Goal: Communication & Community: Connect with others

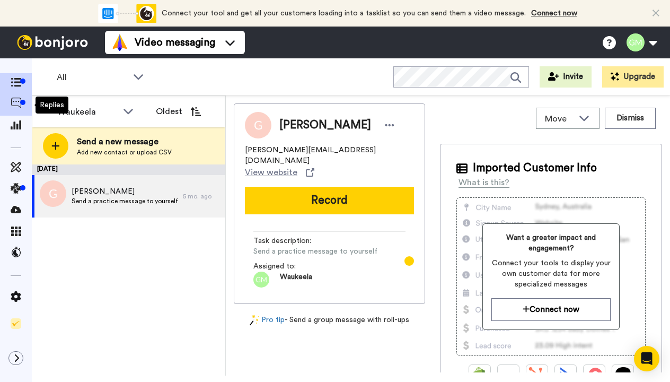
click at [17, 106] on icon at bounding box center [16, 103] width 11 height 11
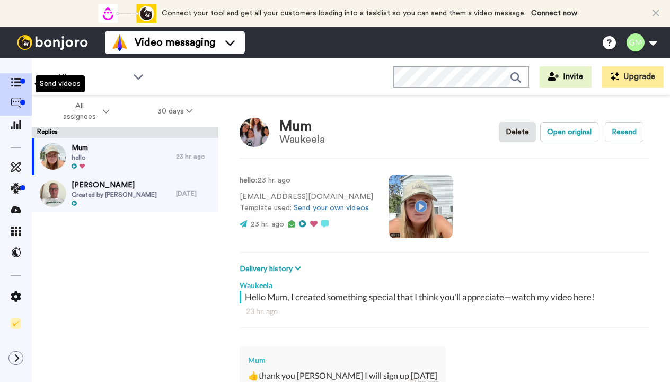
click at [12, 86] on icon at bounding box center [16, 82] width 11 height 9
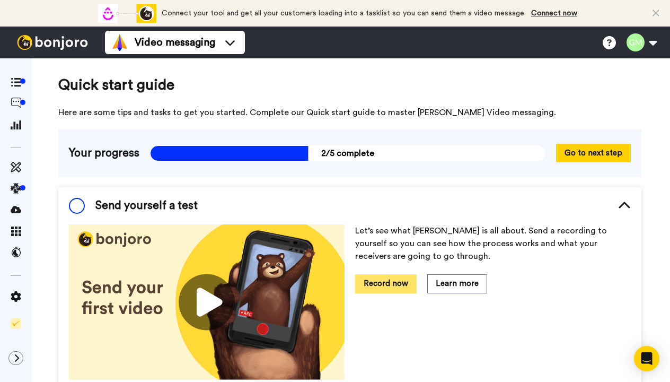
click at [369, 285] on button "Record now" at bounding box center [385, 283] width 61 height 19
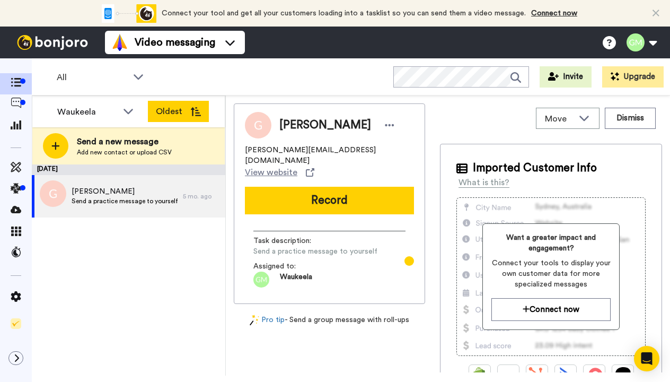
click at [162, 119] on button "Oldest" at bounding box center [178, 111] width 61 height 21
click at [128, 111] on icon at bounding box center [128, 110] width 13 height 11
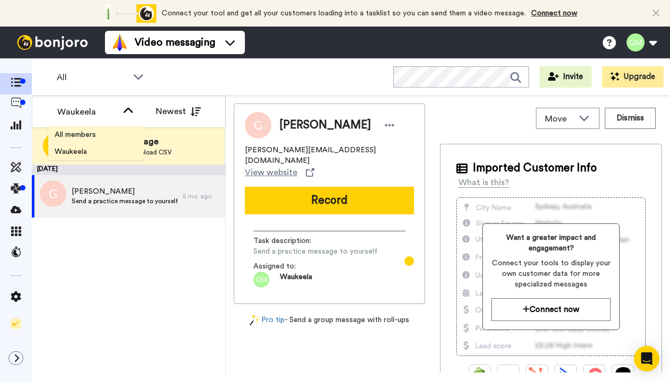
click at [96, 129] on span "All members" at bounding box center [75, 134] width 54 height 11
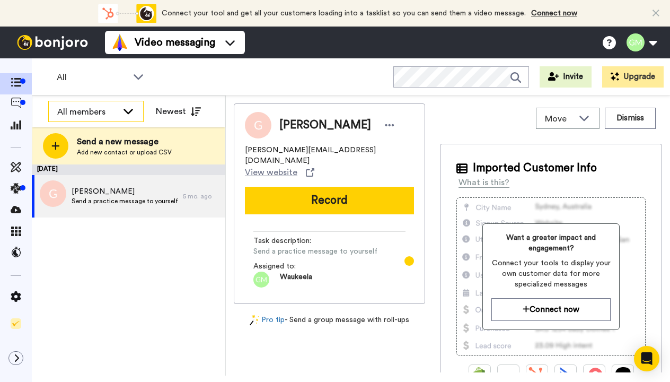
click at [120, 110] on div "All members" at bounding box center [96, 111] width 94 height 21
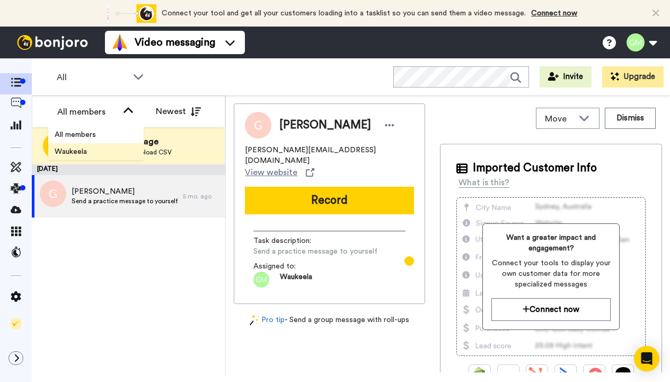
click at [79, 149] on span "Waukeela" at bounding box center [70, 151] width 45 height 11
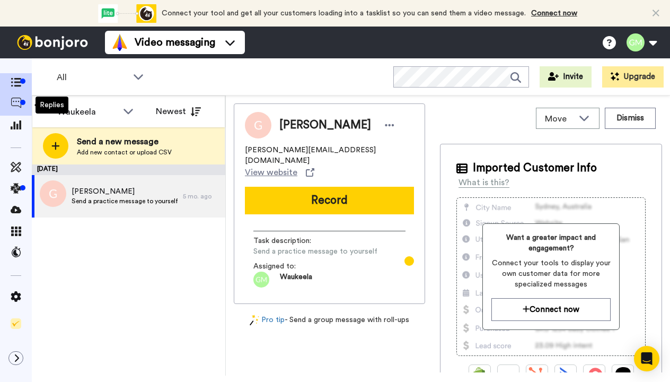
click at [13, 101] on icon at bounding box center [16, 103] width 11 height 11
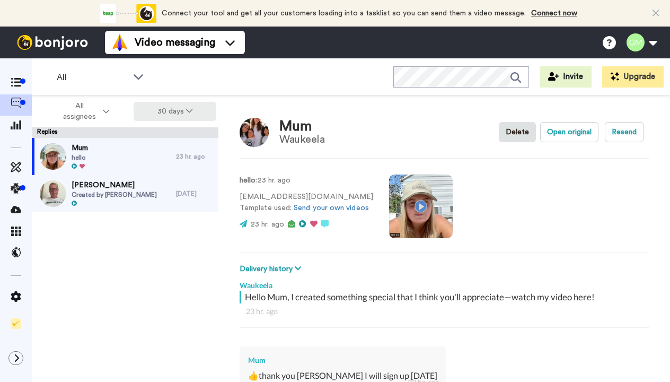
click at [168, 114] on button "30 days" at bounding box center [175, 111] width 83 height 19
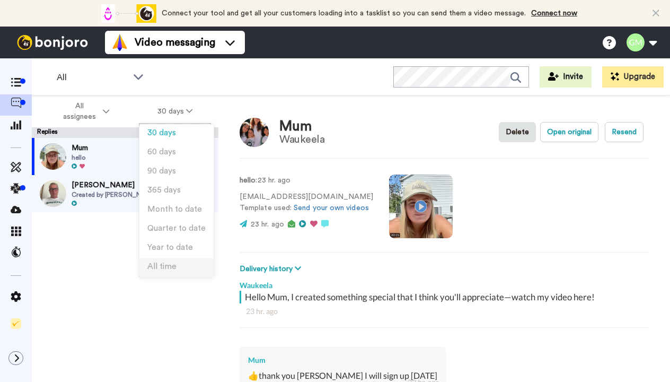
click at [167, 270] on span "All time" at bounding box center [161, 266] width 29 height 8
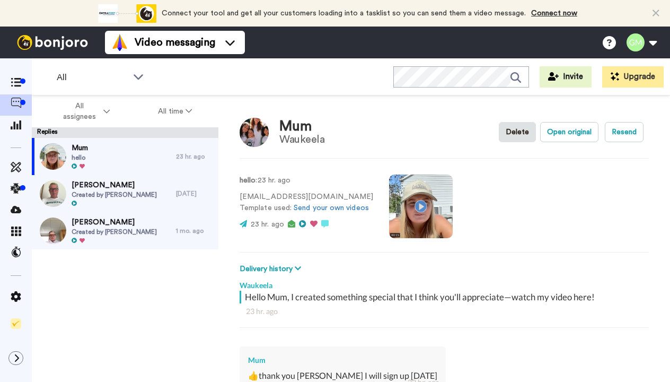
click at [125, 228] on span "Created by Waukeela" at bounding box center [114, 231] width 85 height 8
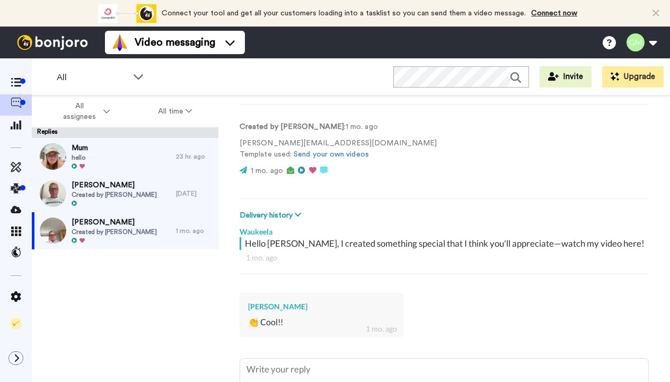
scroll to position [33, 0]
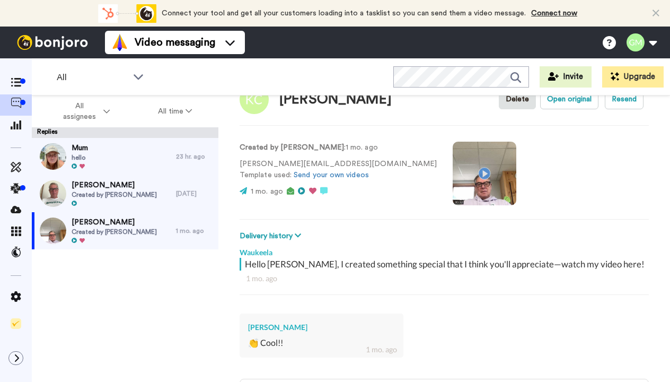
click at [453, 171] on video at bounding box center [485, 174] width 64 height 64
click at [108, 187] on span "Charlotte Bowman" at bounding box center [114, 185] width 85 height 11
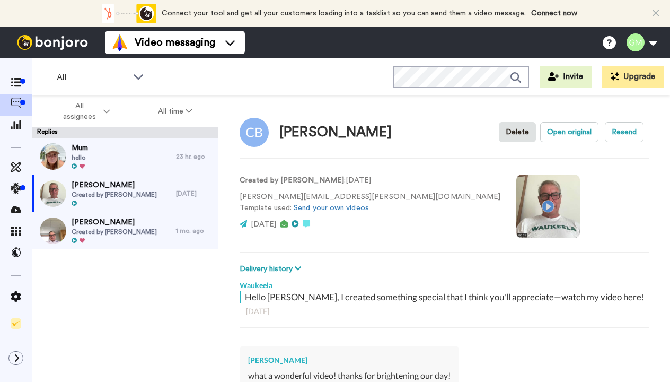
click at [516, 206] on video at bounding box center [548, 206] width 64 height 64
click at [516, 202] on video at bounding box center [548, 206] width 64 height 64
type textarea "x"
click at [17, 82] on icon at bounding box center [16, 82] width 11 height 9
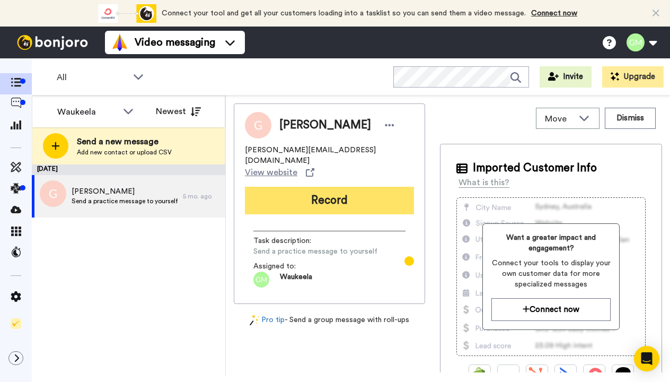
click at [363, 187] on button "Record" at bounding box center [329, 201] width 169 height 28
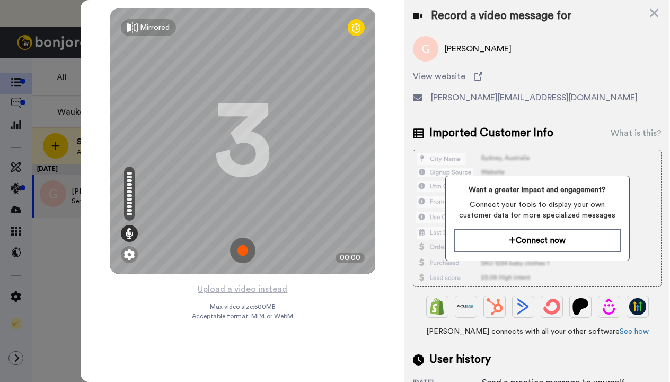
click at [237, 254] on img at bounding box center [242, 249] width 25 height 25
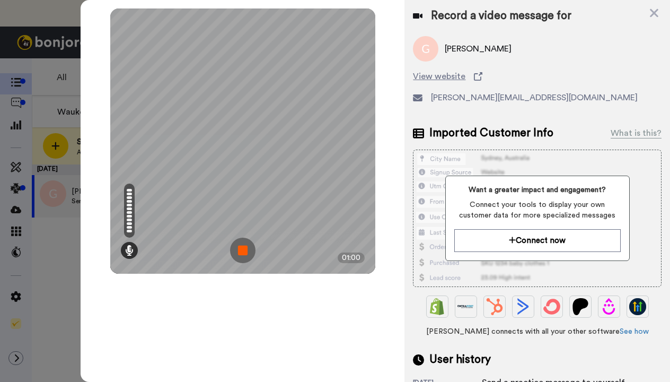
click at [240, 250] on img at bounding box center [242, 249] width 25 height 25
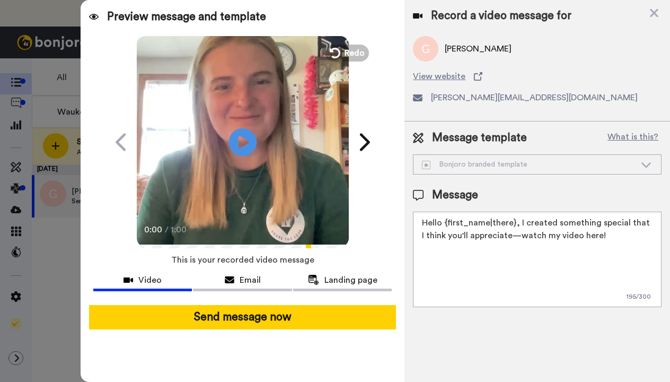
click at [237, 143] on icon at bounding box center [242, 142] width 28 height 28
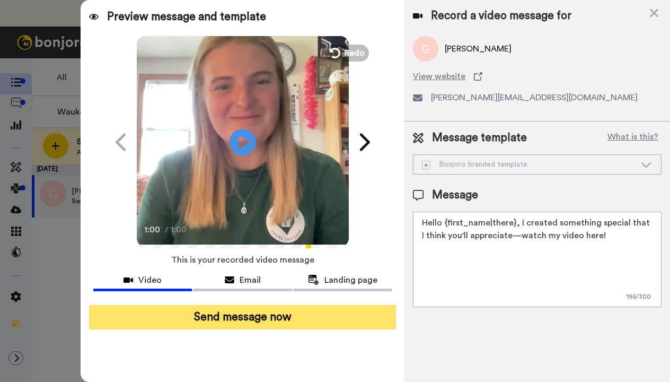
click at [236, 319] on button "Send message now" at bounding box center [242, 317] width 307 height 24
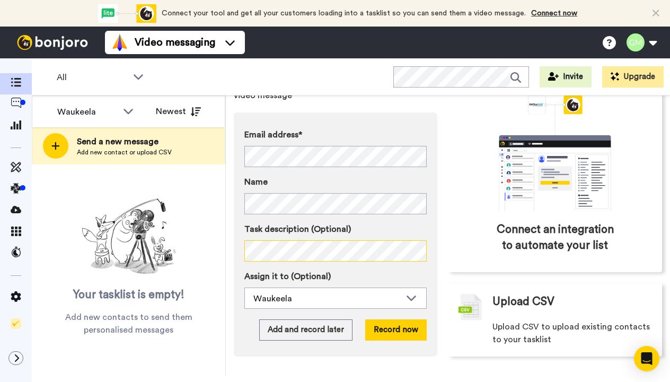
scroll to position [90, 0]
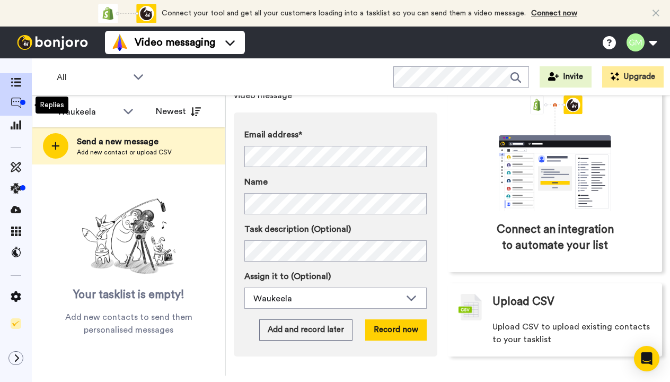
click at [11, 105] on icon at bounding box center [16, 103] width 11 height 11
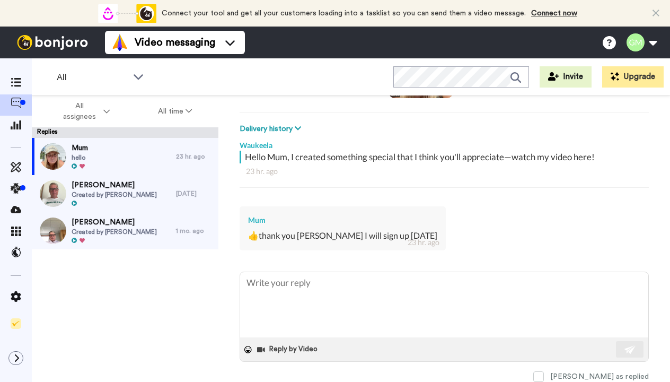
scroll to position [147, 0]
click at [137, 204] on div at bounding box center [114, 203] width 85 height 7
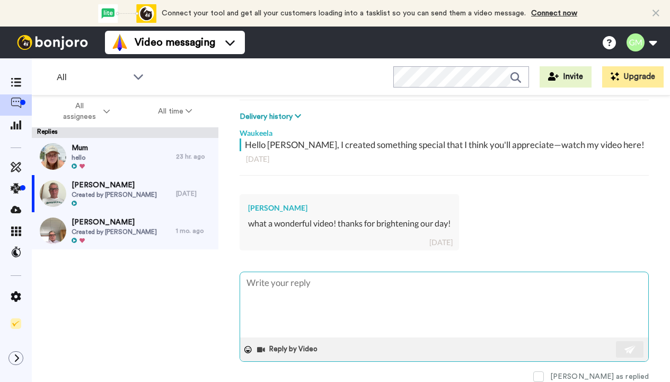
scroll to position [159, 0]
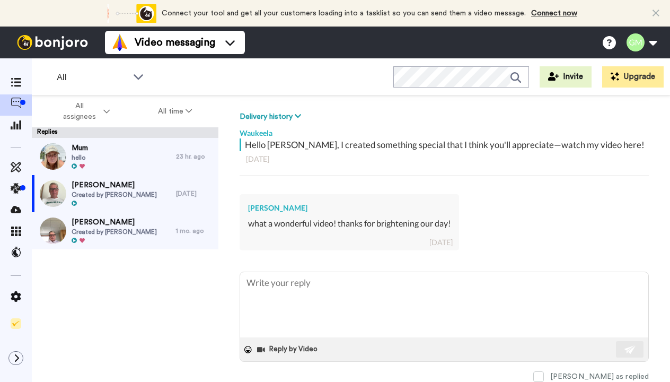
click at [107, 219] on span "Kelly Collins" at bounding box center [114, 222] width 85 height 11
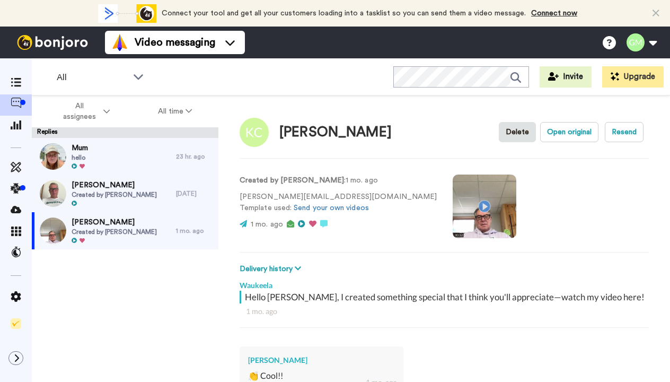
click at [99, 192] on span "Created by Waukeela" at bounding box center [114, 194] width 85 height 8
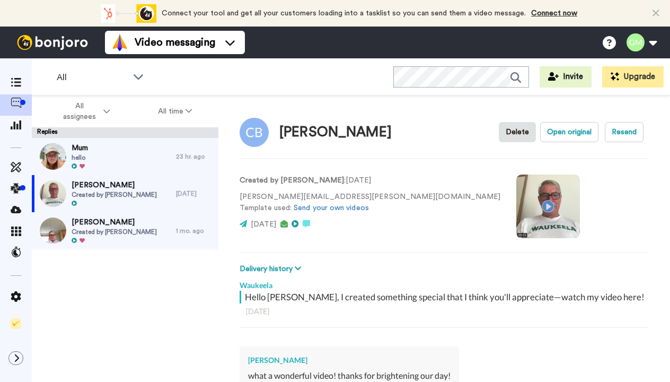
click at [86, 149] on span "Mum" at bounding box center [80, 148] width 16 height 11
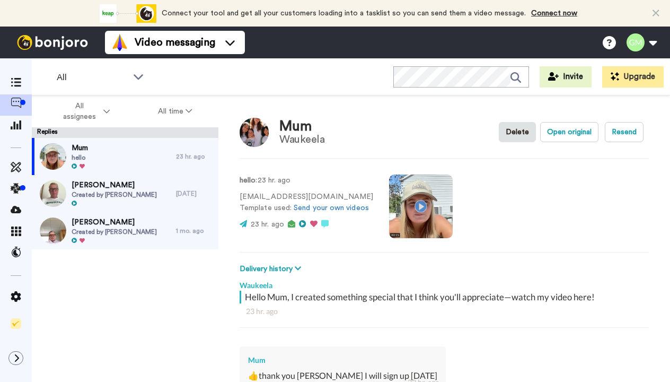
type textarea "x"
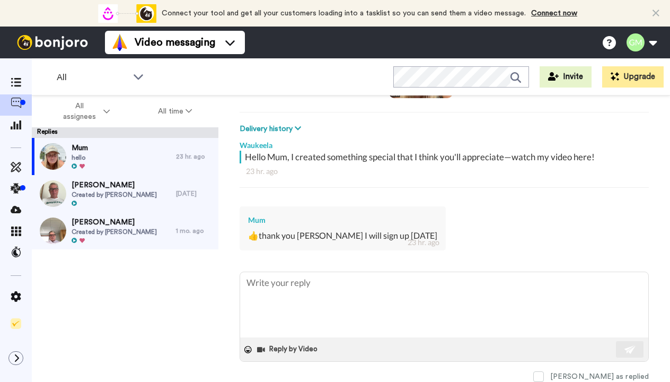
scroll to position [147, 0]
click at [7, 124] on span at bounding box center [16, 126] width 32 height 11
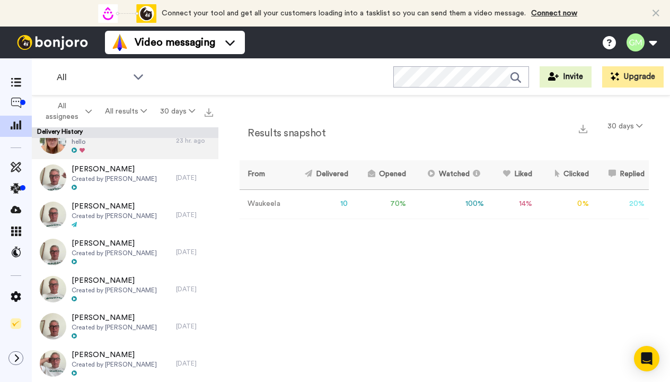
scroll to position [127, 0]
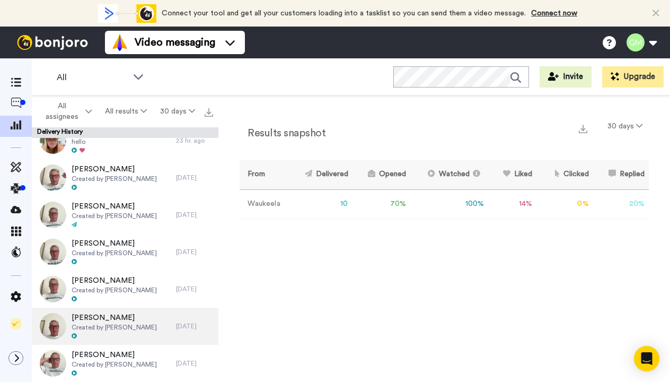
click at [113, 320] on span "[PERSON_NAME]" at bounding box center [114, 317] width 85 height 11
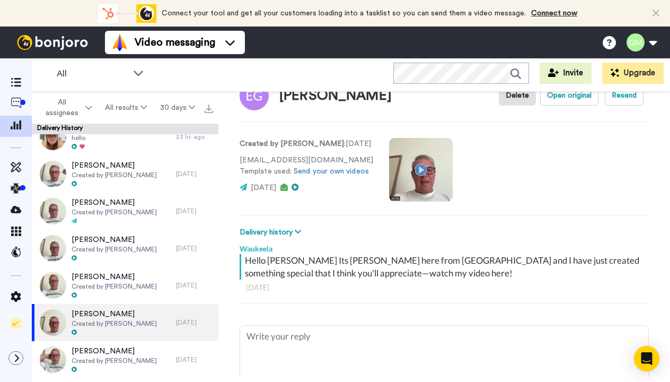
scroll to position [39, 0]
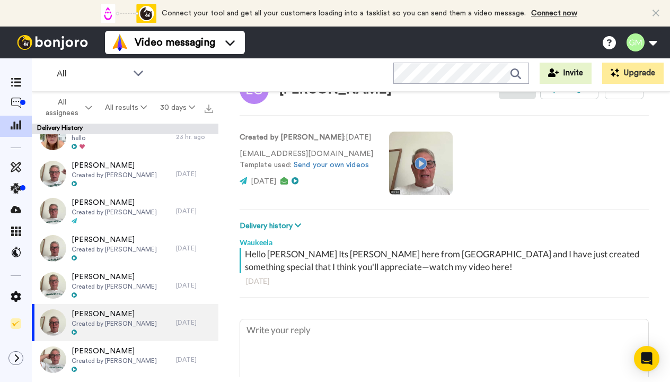
click at [412, 157] on video at bounding box center [421, 163] width 64 height 64
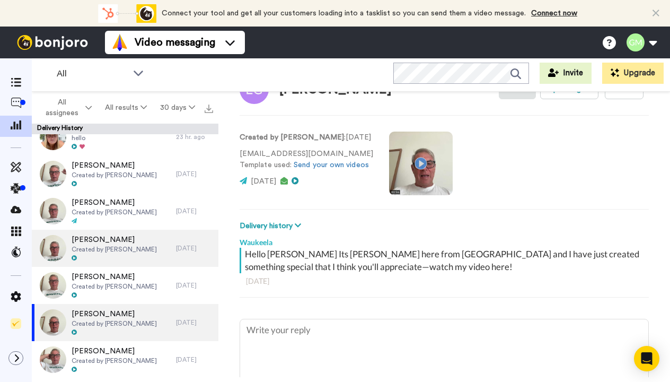
click at [102, 245] on span "Created by [PERSON_NAME]" at bounding box center [114, 249] width 85 height 8
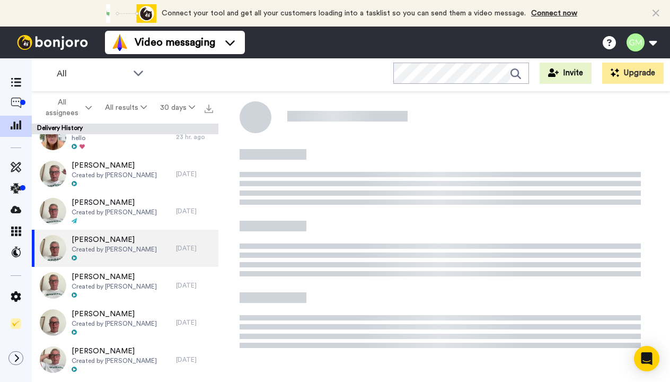
scroll to position [20, 0]
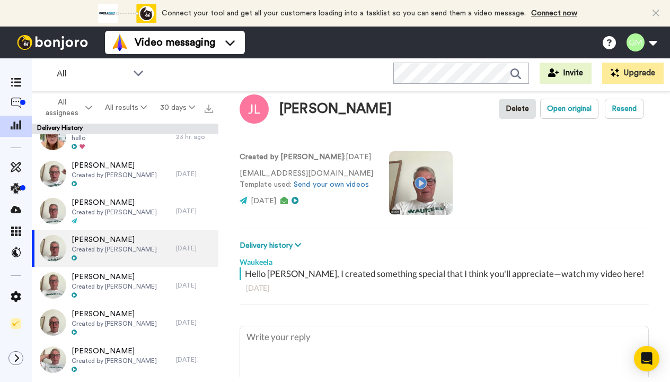
click at [417, 186] on video at bounding box center [421, 183] width 64 height 64
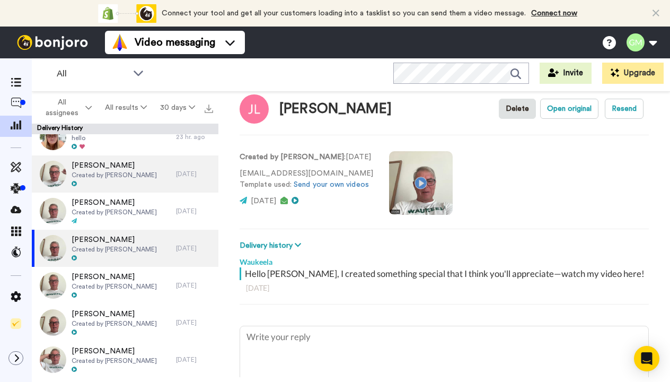
click at [151, 171] on div "Abby McDonald Created by Waukeela" at bounding box center [104, 173] width 144 height 37
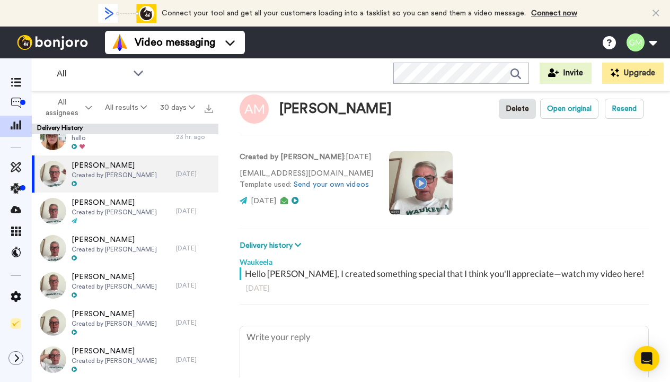
click at [415, 183] on video at bounding box center [421, 183] width 64 height 64
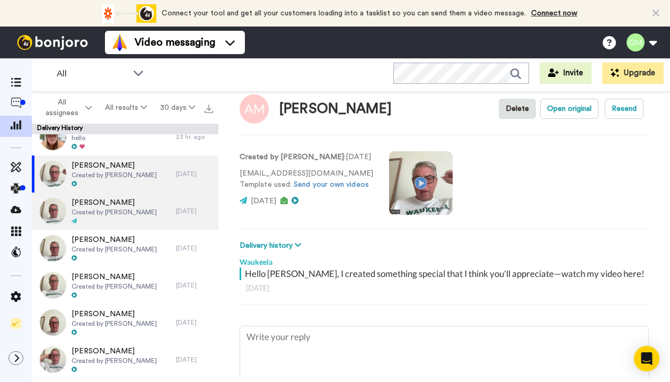
click at [128, 205] on span "Juno Chong" at bounding box center [114, 202] width 85 height 11
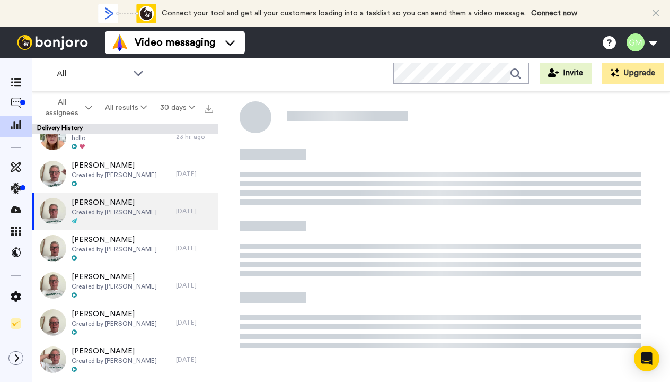
type textarea "x"
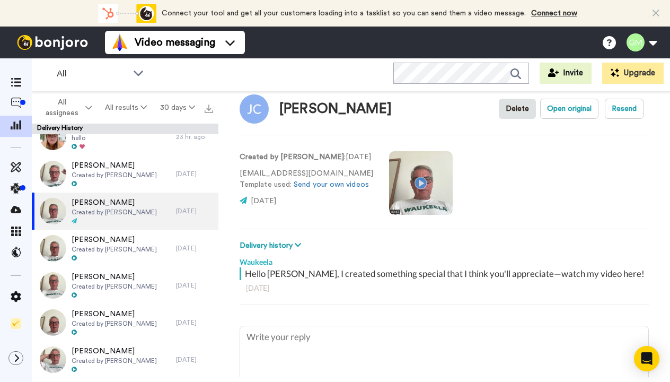
click at [412, 183] on video at bounding box center [421, 183] width 64 height 64
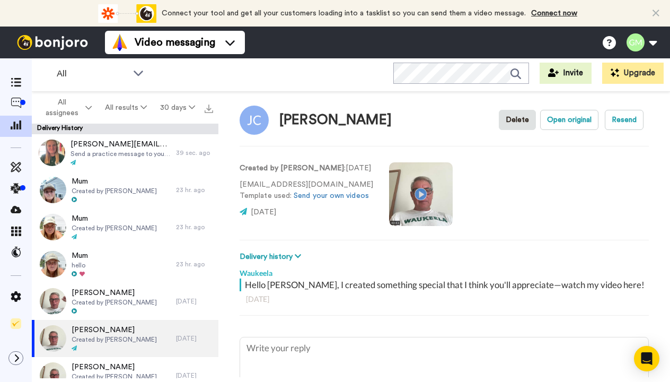
click at [418, 195] on video at bounding box center [421, 194] width 64 height 64
click at [9, 104] on span at bounding box center [16, 105] width 32 height 11
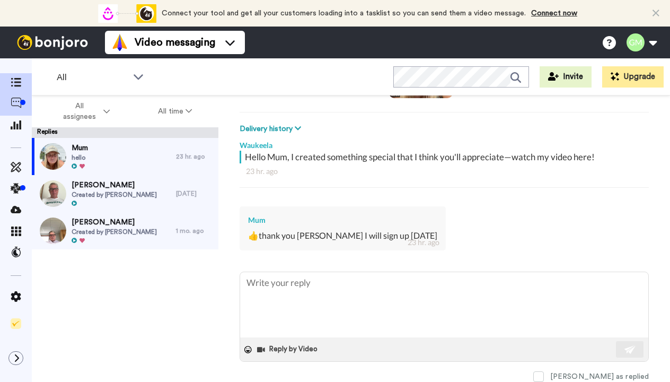
scroll to position [147, 0]
click at [16, 89] on span at bounding box center [16, 83] width 32 height 11
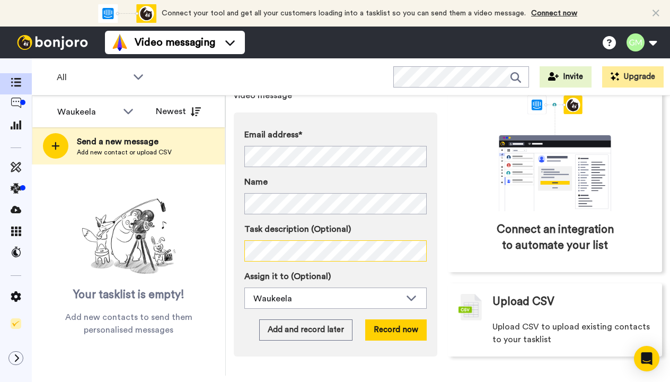
scroll to position [90, 0]
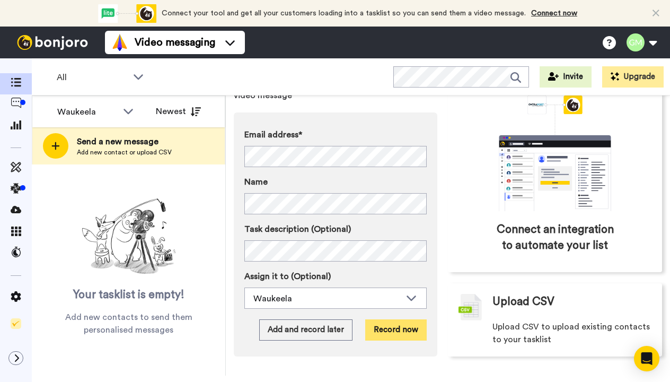
click at [389, 319] on button "Record now" at bounding box center [395, 329] width 61 height 21
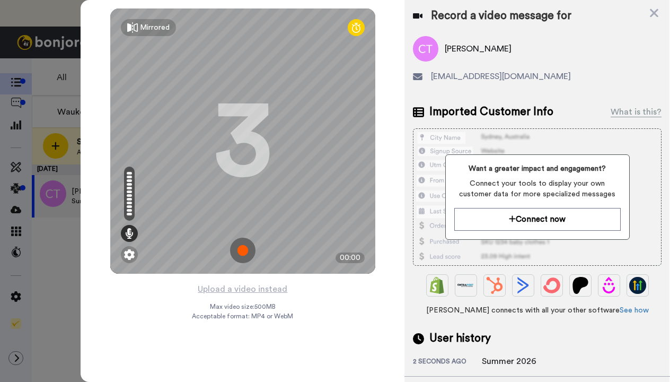
click at [242, 254] on img at bounding box center [242, 249] width 25 height 25
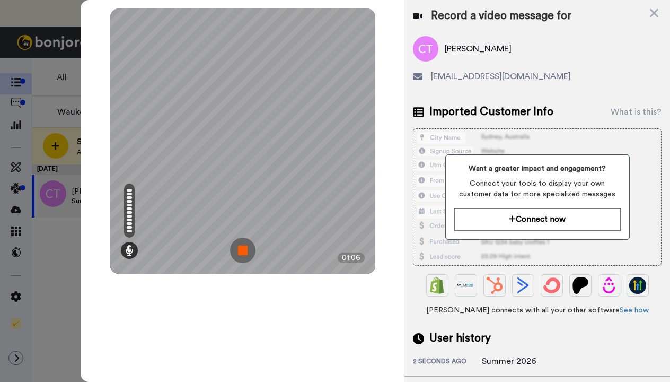
click at [242, 254] on img at bounding box center [242, 249] width 25 height 25
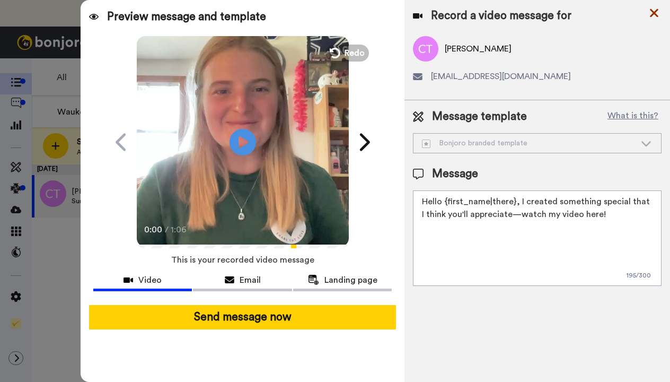
click at [654, 13] on icon at bounding box center [654, 13] width 8 height 8
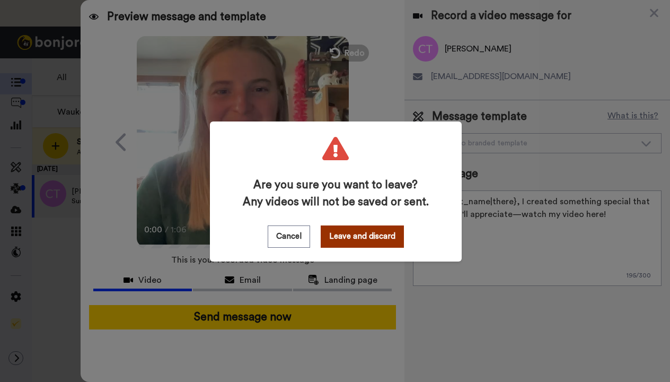
click at [338, 241] on button "Leave and discard" at bounding box center [362, 236] width 83 height 22
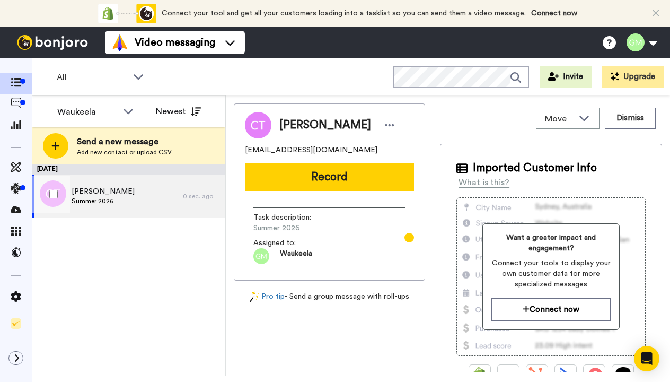
click at [126, 193] on div "Celeste Trahan Summer 2026" at bounding box center [107, 196] width 151 height 42
click at [126, 194] on div "Celeste Trahan Summer 2026" at bounding box center [107, 196] width 151 height 42
click at [101, 193] on span "Celeste Trahan" at bounding box center [103, 191] width 63 height 11
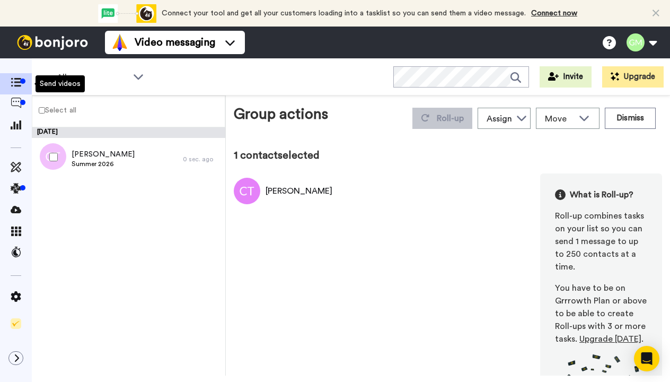
click at [14, 78] on span at bounding box center [16, 83] width 32 height 11
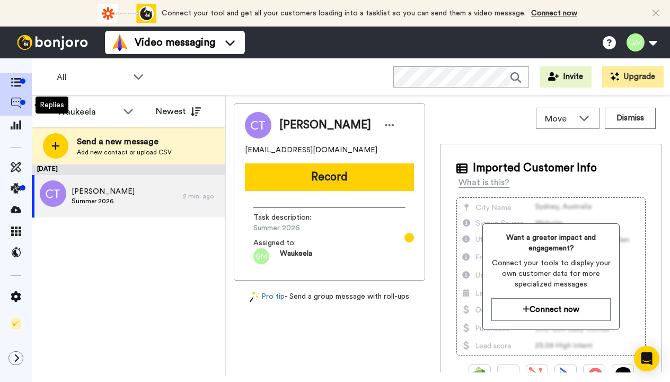
click at [15, 98] on div at bounding box center [16, 105] width 32 height 15
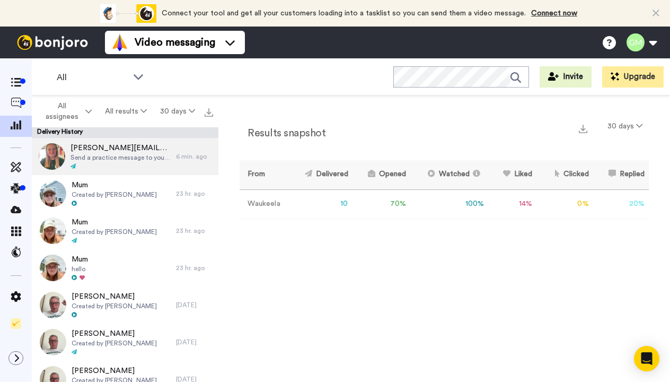
click at [85, 158] on span "Send a practice message to yourself" at bounding box center [121, 157] width 100 height 8
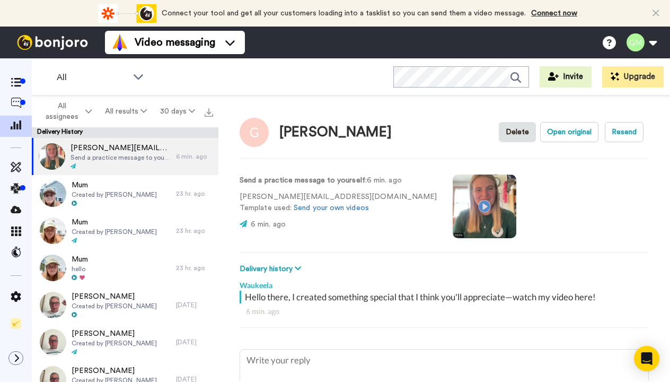
click at [470, 203] on video at bounding box center [485, 206] width 64 height 64
click at [479, 219] on video at bounding box center [485, 206] width 64 height 64
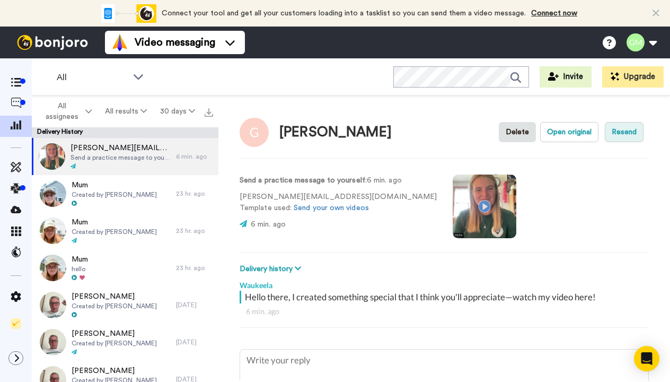
click at [630, 127] on button "Resend" at bounding box center [624, 132] width 39 height 20
click at [556, 132] on button "Open original" at bounding box center [569, 132] width 58 height 20
type textarea "x"
click at [17, 104] on icon at bounding box center [16, 103] width 11 height 11
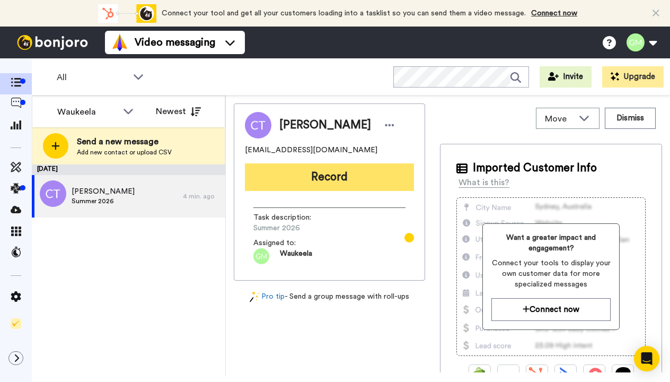
click at [318, 177] on button "Record" at bounding box center [329, 177] width 169 height 28
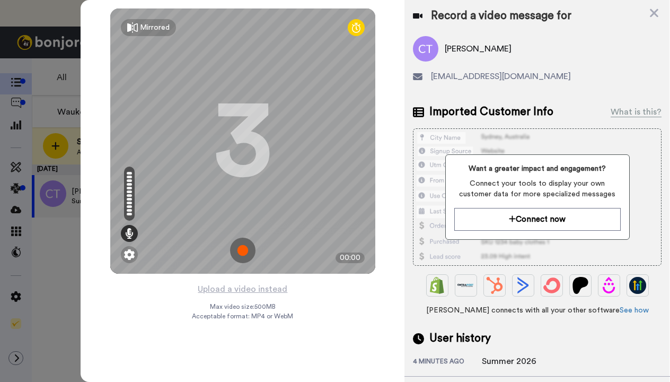
click at [241, 249] on img at bounding box center [242, 249] width 25 height 25
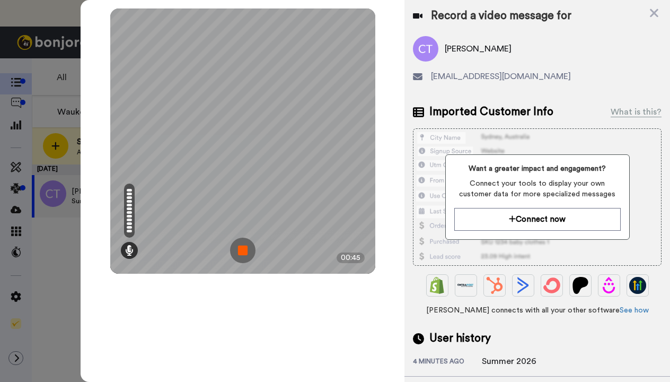
click at [242, 248] on img at bounding box center [242, 249] width 25 height 25
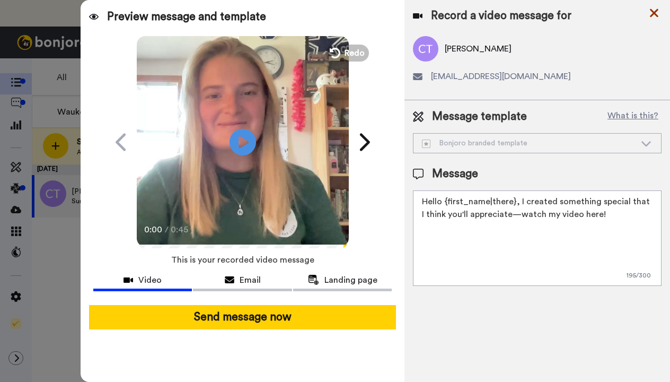
click at [655, 11] on icon at bounding box center [654, 13] width 8 height 8
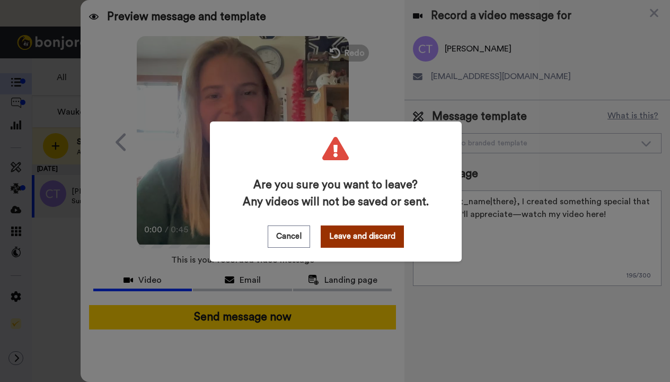
click at [363, 232] on button "Leave and discard" at bounding box center [362, 236] width 83 height 22
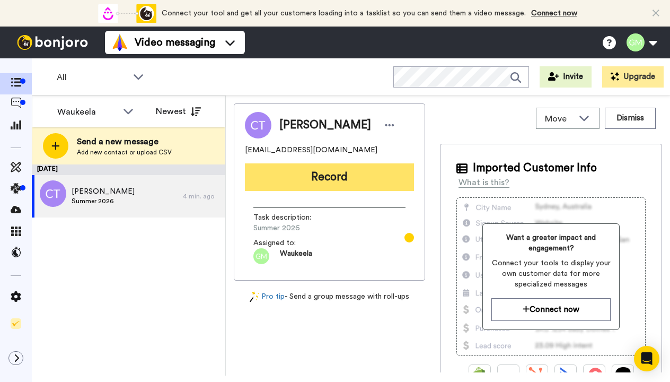
click at [294, 172] on button "Record" at bounding box center [329, 177] width 169 height 28
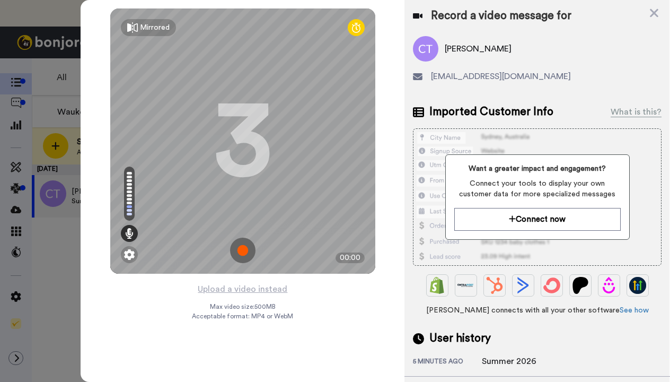
click at [241, 245] on img at bounding box center [242, 249] width 25 height 25
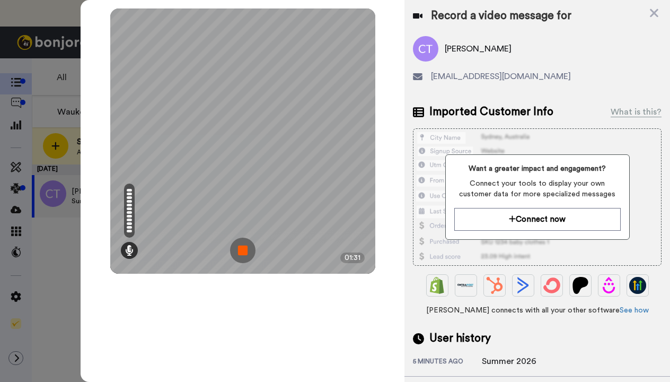
click at [241, 245] on img at bounding box center [242, 249] width 25 height 25
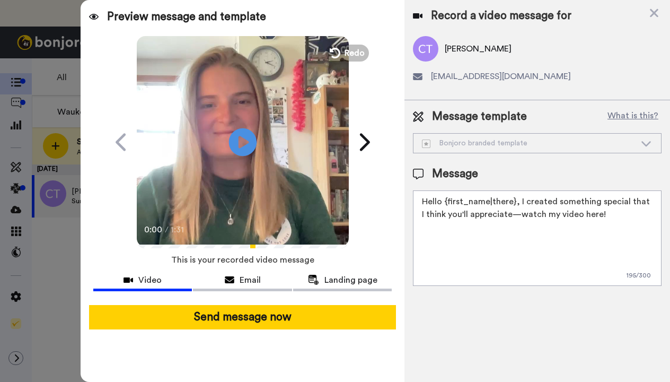
click at [242, 157] on icon "Play/Pause" at bounding box center [242, 142] width 28 height 50
drag, startPoint x: 602, startPoint y: 216, endPoint x: 412, endPoint y: 196, distance: 190.8
click at [412, 196] on div "Message template What is this? Bonjoro branded template Bonjoro branded templat…" at bounding box center [537, 197] width 266 height 194
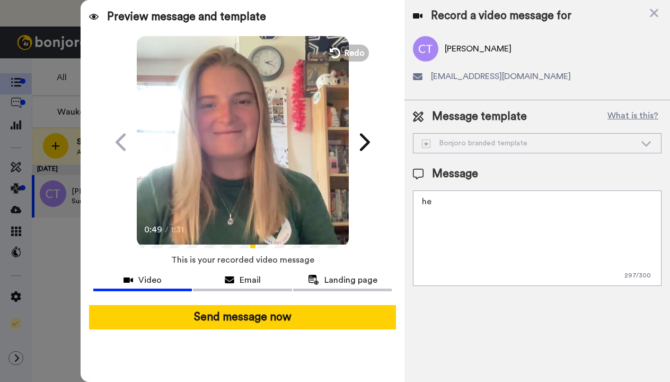
type textarea "h"
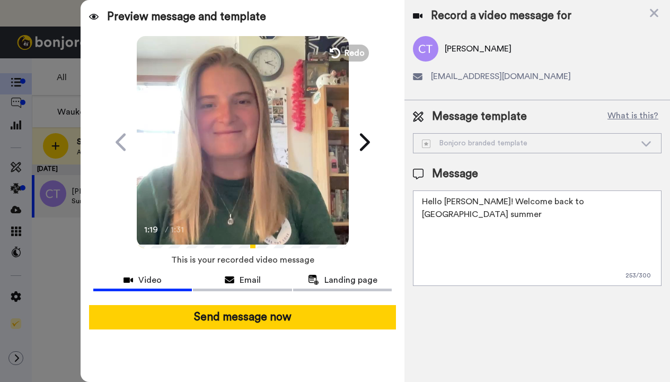
click at [561, 203] on textarea "Hello Celeste! Welcome back to Waukeela summer" at bounding box center [537, 237] width 249 height 95
click at [618, 203] on textarea "Hello Celeste! Welcome back to Waukeela summer" at bounding box center [537, 237] width 249 height 95
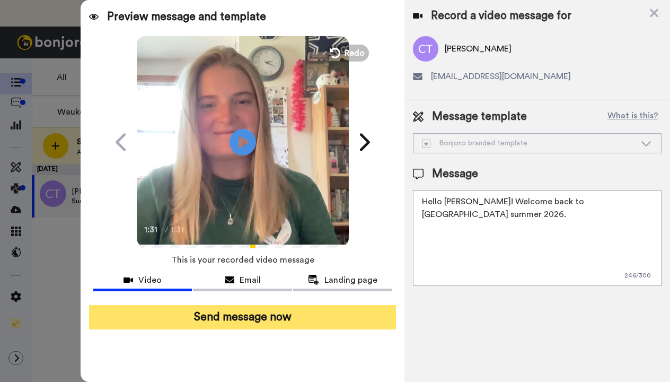
type textarea "Hello Celeste! Welcome back to Waukeela summer 2026."
click at [333, 310] on button "Send message now" at bounding box center [242, 317] width 307 height 24
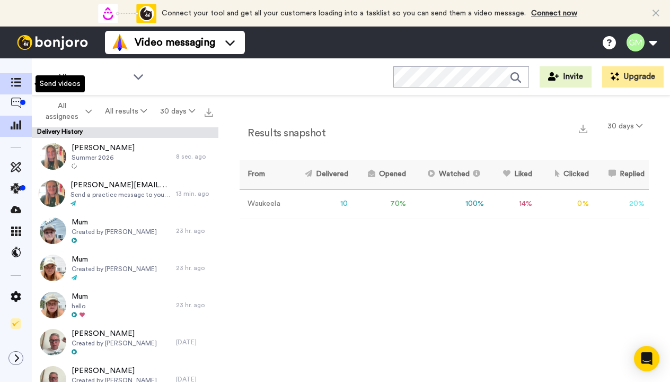
click at [11, 86] on icon at bounding box center [16, 82] width 11 height 9
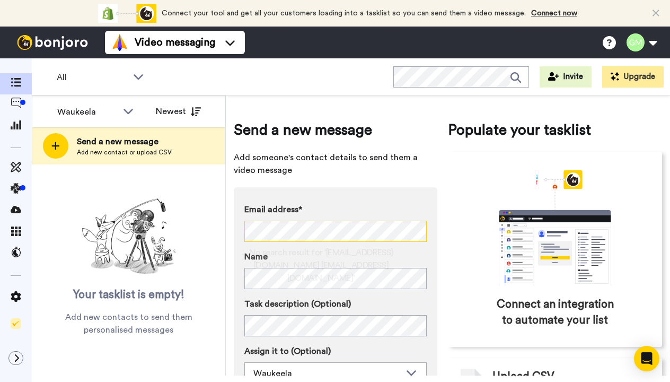
click at [224, 227] on div "Waukeela All members Waukeela Newest Send a new message Add new contact or uplo…" at bounding box center [351, 235] width 638 height 280
click at [366, 204] on label "Email address*" at bounding box center [335, 209] width 182 height 13
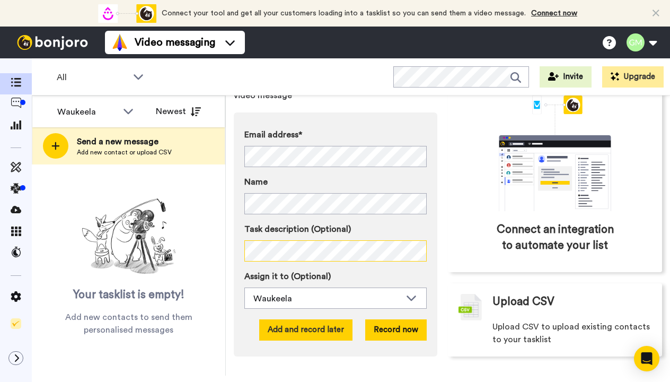
scroll to position [90, 0]
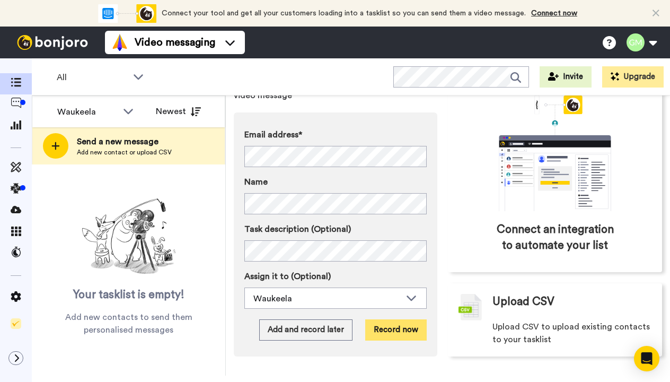
click at [386, 320] on button "Record now" at bounding box center [395, 329] width 61 height 21
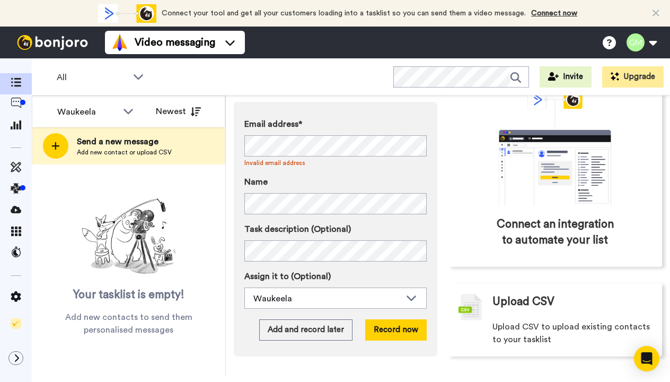
click at [313, 175] on label "Name" at bounding box center [335, 181] width 182 height 13
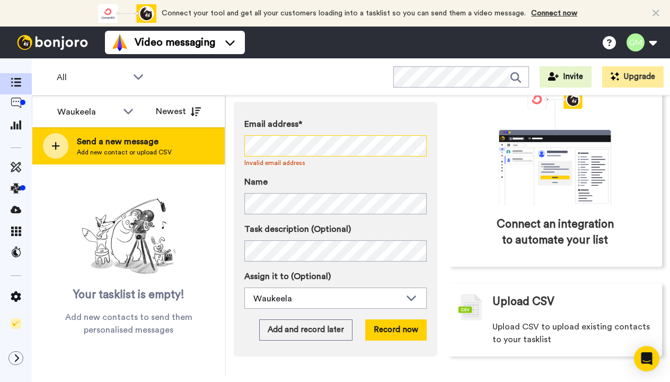
click at [201, 145] on div "Waukeela All members Waukeela Newest Send a new message Add new contact or uplo…" at bounding box center [351, 235] width 638 height 280
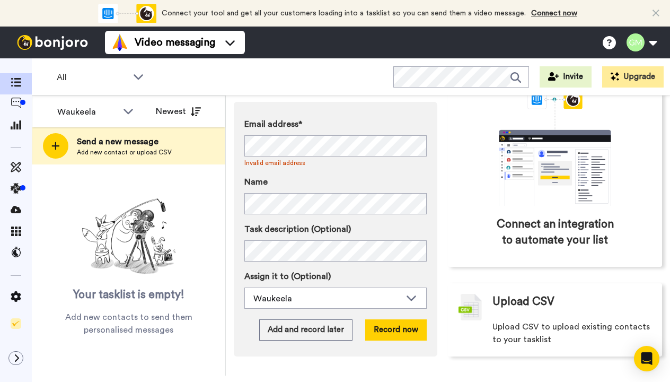
click at [294, 177] on label "Name" at bounding box center [335, 181] width 182 height 13
click at [376, 327] on button "Record now" at bounding box center [395, 329] width 61 height 21
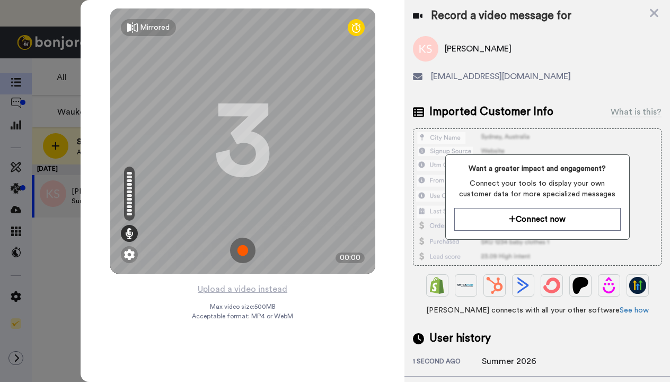
click at [235, 248] on img at bounding box center [242, 249] width 25 height 25
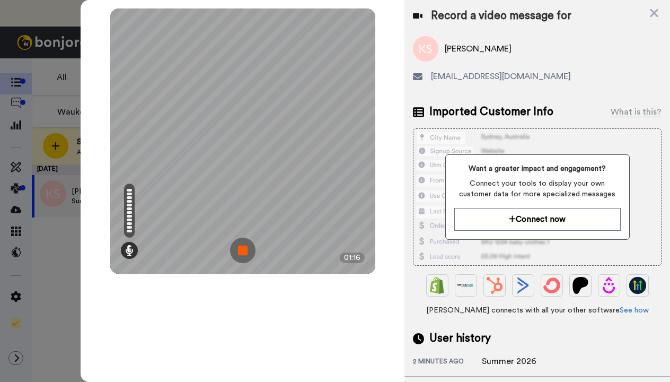
click at [235, 248] on img at bounding box center [242, 249] width 25 height 25
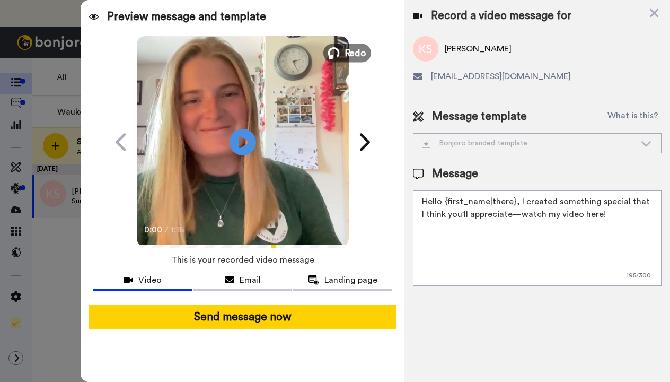
click at [340, 48] on button "Redo" at bounding box center [347, 52] width 48 height 19
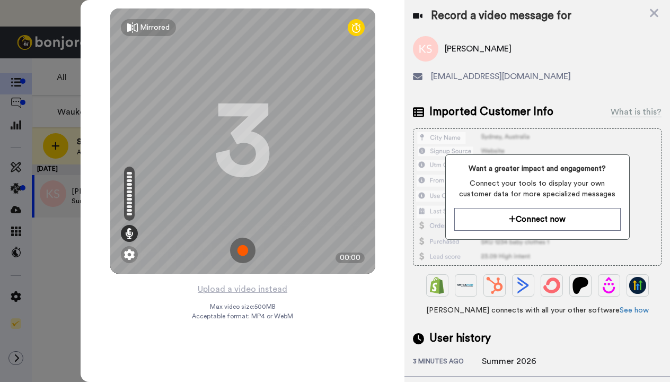
click at [244, 246] on img at bounding box center [242, 249] width 25 height 25
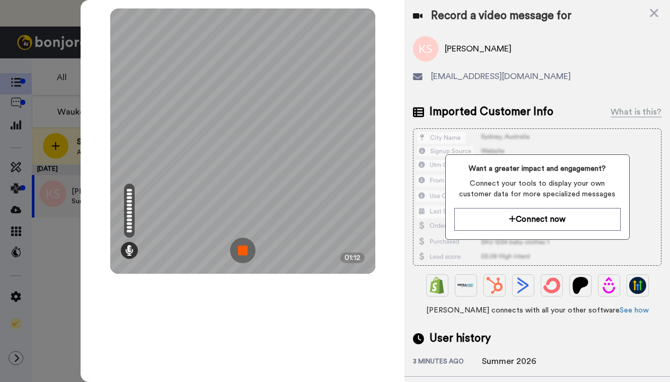
click at [239, 250] on img at bounding box center [242, 249] width 25 height 25
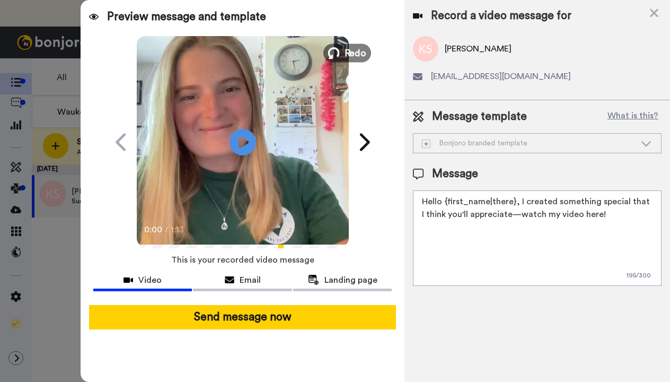
click at [345, 58] on span "Redo" at bounding box center [355, 53] width 22 height 14
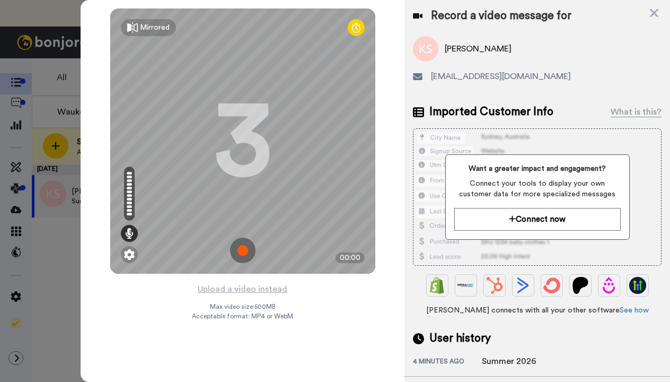
click at [239, 249] on img at bounding box center [242, 249] width 25 height 25
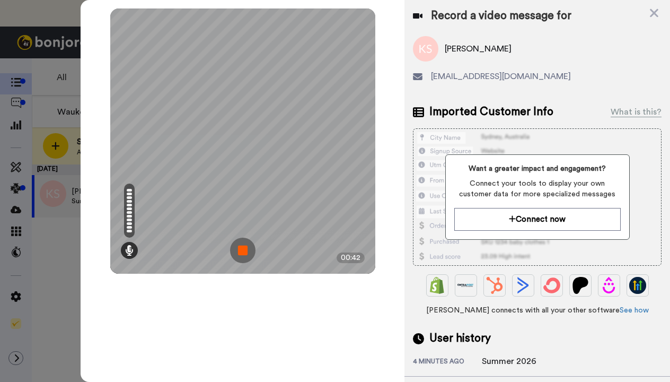
click at [239, 249] on img at bounding box center [242, 249] width 25 height 25
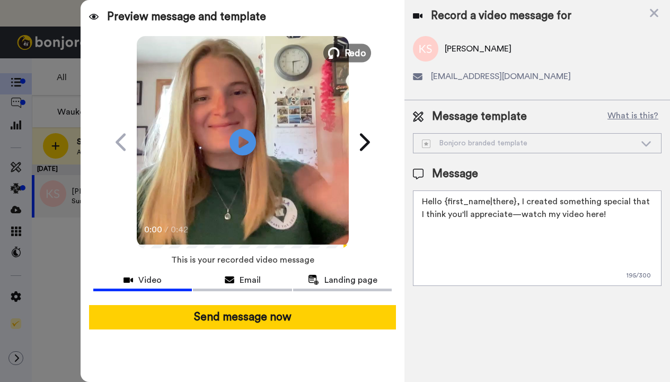
click at [354, 54] on span "Redo" at bounding box center [355, 53] width 22 height 14
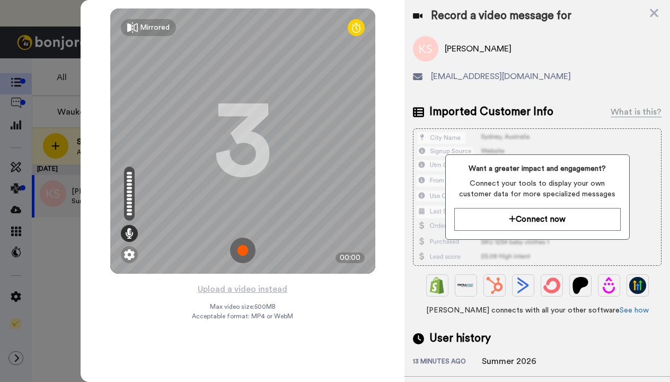
click at [244, 249] on img at bounding box center [242, 249] width 25 height 25
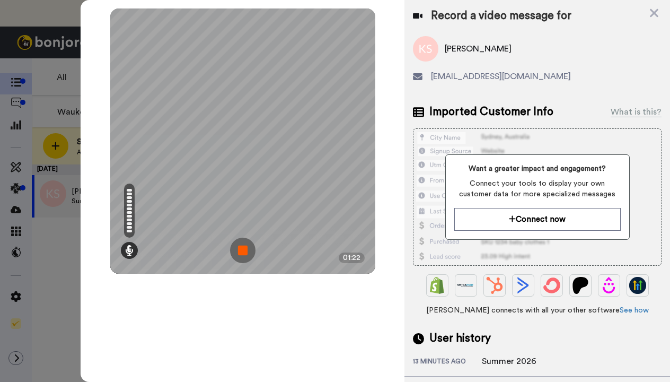
click at [242, 251] on img at bounding box center [242, 249] width 25 height 25
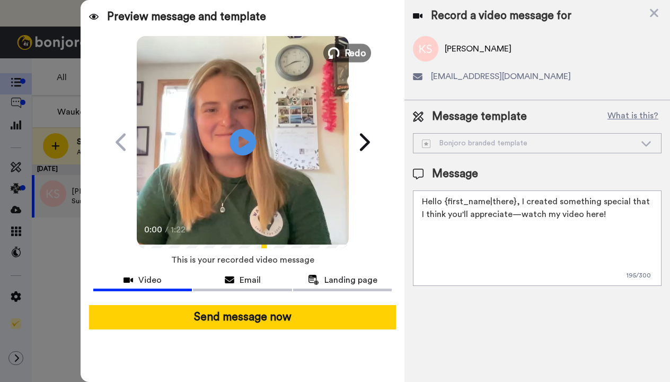
click at [348, 48] on span "Redo" at bounding box center [355, 53] width 22 height 14
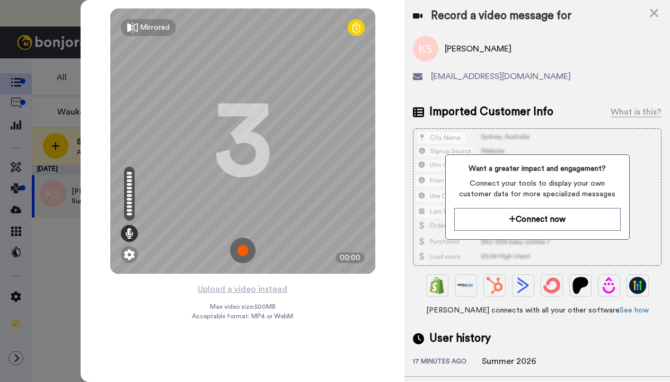
click at [243, 241] on img at bounding box center [242, 249] width 25 height 25
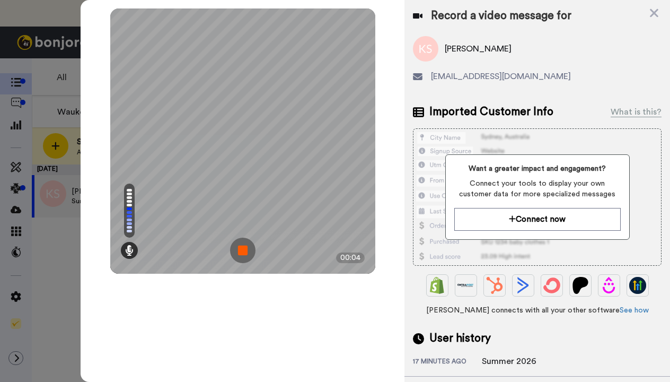
click at [243, 241] on img at bounding box center [242, 249] width 25 height 25
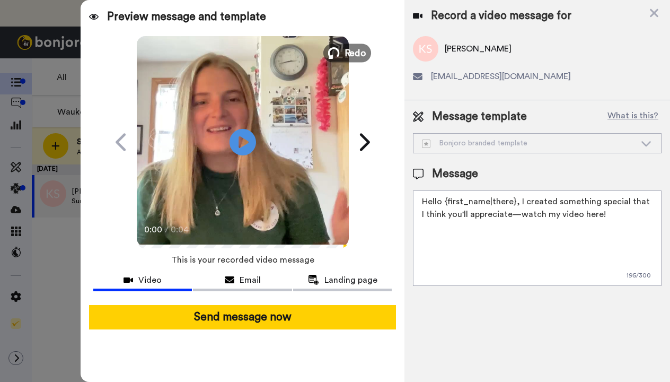
click at [345, 55] on span "Redo" at bounding box center [355, 53] width 22 height 14
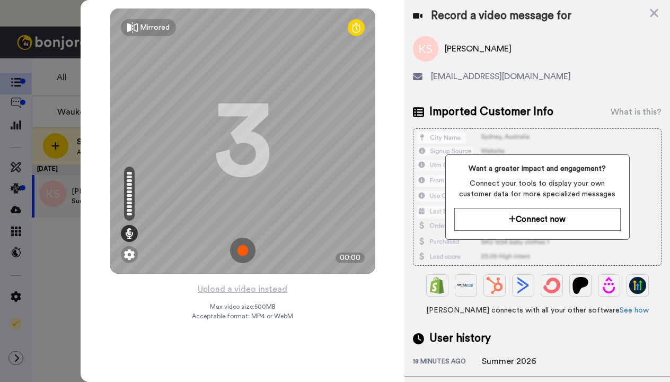
click at [242, 244] on img at bounding box center [242, 249] width 25 height 25
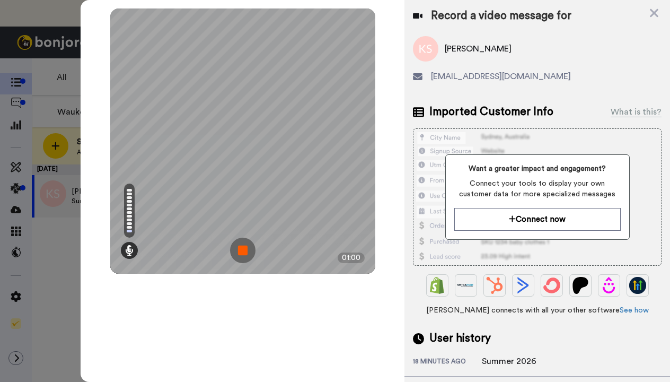
click at [238, 250] on img at bounding box center [242, 249] width 25 height 25
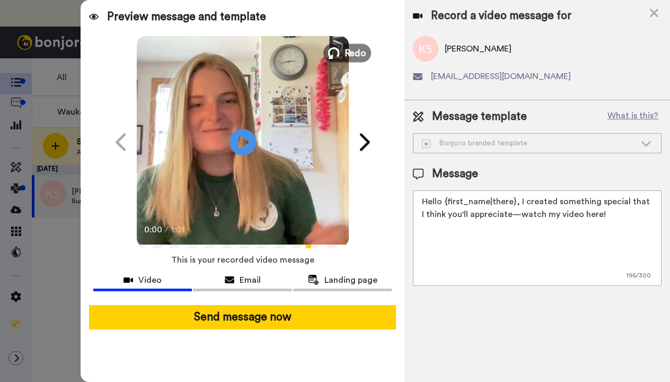
click at [342, 52] on button "Redo" at bounding box center [347, 52] width 48 height 19
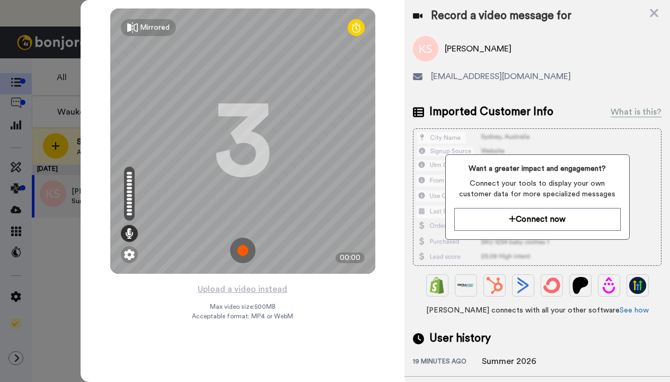
click at [242, 245] on img at bounding box center [242, 249] width 25 height 25
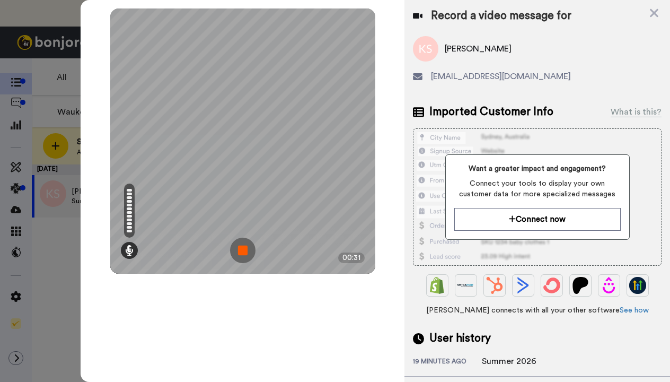
click at [242, 245] on img at bounding box center [242, 249] width 25 height 25
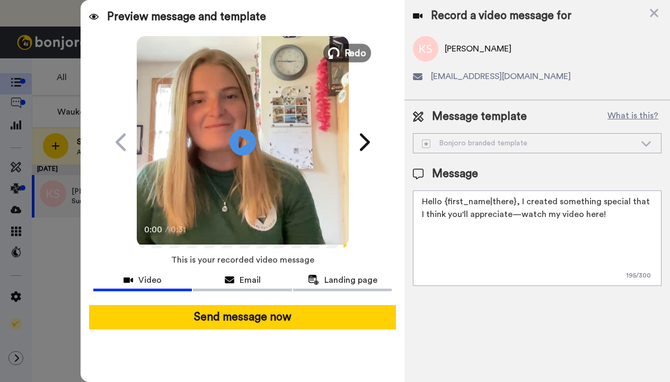
click at [345, 52] on span "Redo" at bounding box center [355, 53] width 22 height 14
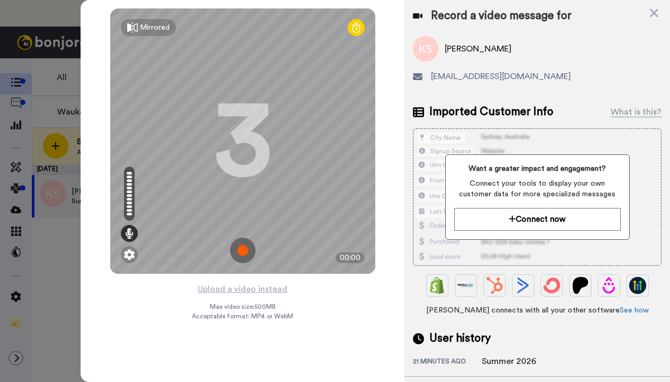
click at [246, 248] on img at bounding box center [242, 249] width 25 height 25
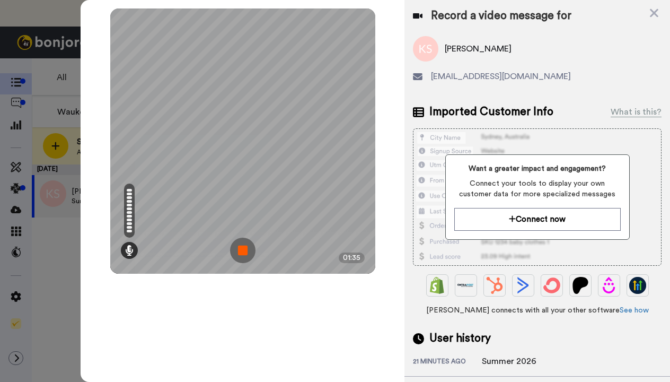
click at [246, 248] on img at bounding box center [242, 249] width 25 height 25
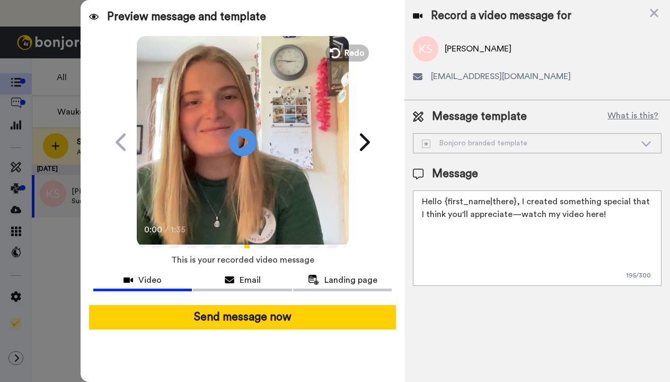
click at [240, 142] on icon "Play/Pause" at bounding box center [242, 142] width 28 height 50
drag, startPoint x: 603, startPoint y: 214, endPoint x: 421, endPoint y: 200, distance: 182.9
click at [420, 200] on textarea "Hello {first_name|there}, I created something special that I think you'll appre…" at bounding box center [537, 237] width 249 height 95
click at [531, 252] on textarea "Hello Katie! Welcome back to Waukeela summer 2026." at bounding box center [537, 237] width 249 height 95
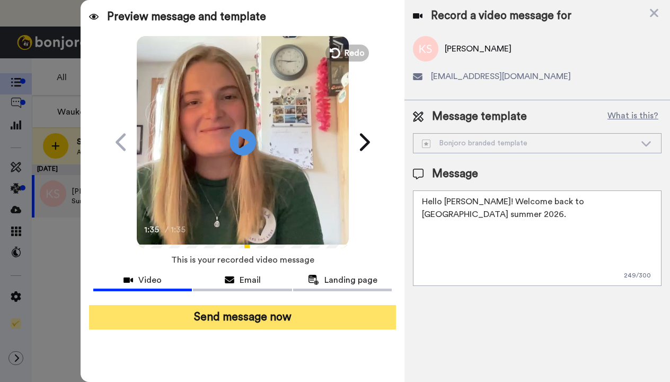
type textarea "Hello Katie! Welcome back to Waukeela summer 2026."
click at [293, 310] on button "Send message now" at bounding box center [242, 317] width 307 height 24
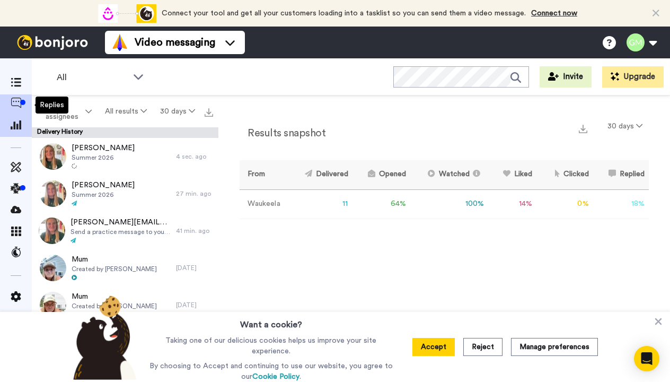
click at [15, 107] on icon at bounding box center [16, 103] width 11 height 11
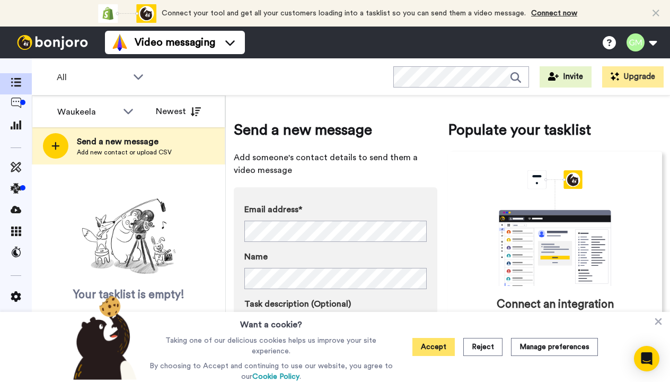
click at [422, 348] on button "Accept" at bounding box center [433, 347] width 42 height 18
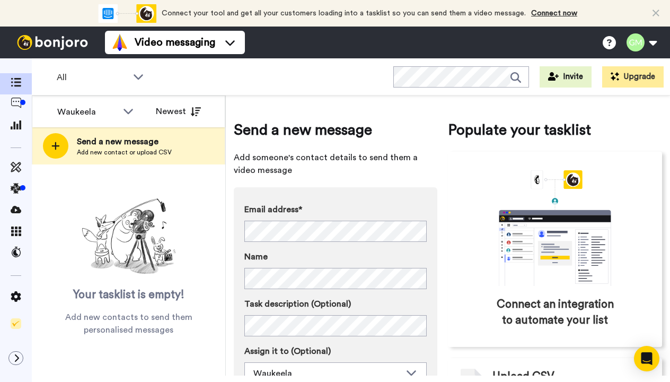
click at [318, 256] on label "Name" at bounding box center [335, 256] width 182 height 13
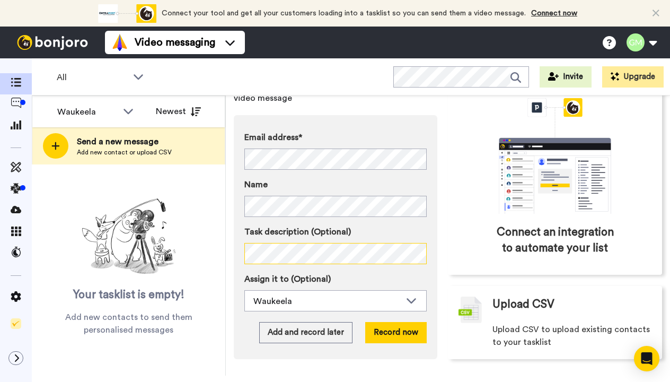
scroll to position [79, 0]
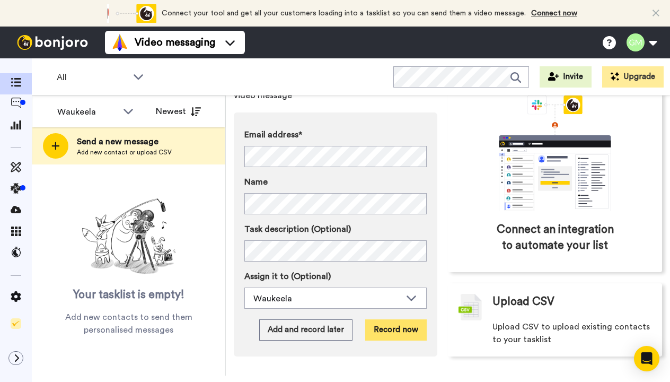
click at [399, 322] on button "Record now" at bounding box center [395, 329] width 61 height 21
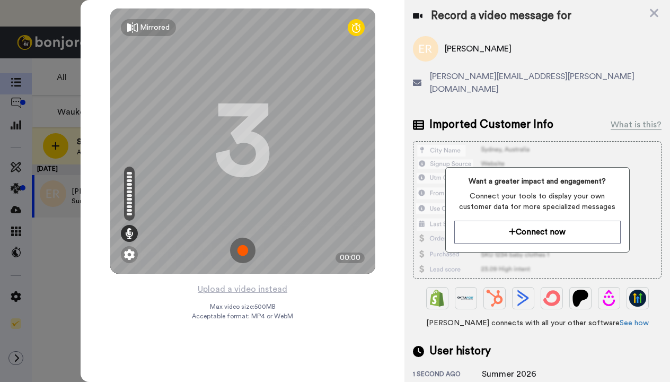
click at [239, 250] on img at bounding box center [242, 249] width 25 height 25
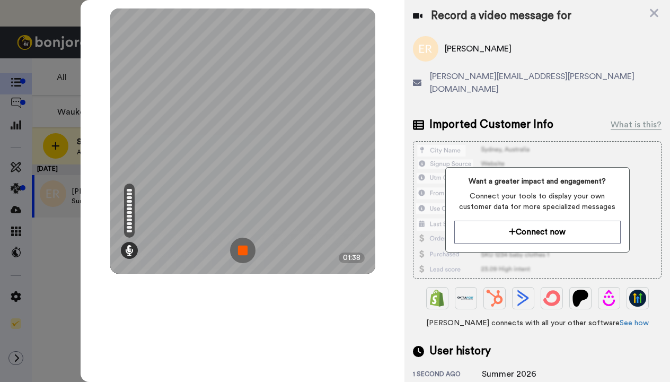
click at [230, 249] on img at bounding box center [242, 249] width 25 height 25
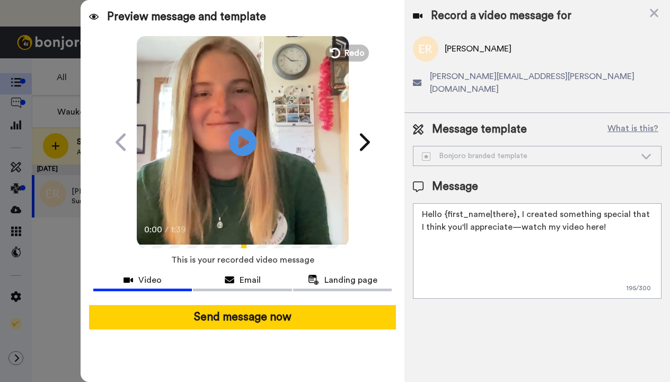
click at [244, 142] on icon "Play/Pause" at bounding box center [242, 142] width 28 height 50
drag, startPoint x: 610, startPoint y: 217, endPoint x: 415, endPoint y: 200, distance: 196.4
click at [415, 203] on textarea "Hello {first_name|there}, I created something special that I think you'll appre…" at bounding box center [537, 250] width 249 height 95
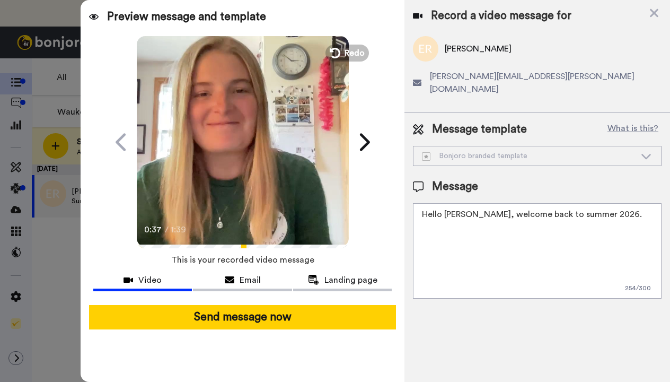
click at [507, 243] on textarea "Hello [PERSON_NAME], welcome back to summer 2026." at bounding box center [537, 250] width 249 height 95
type textarea "Hello [PERSON_NAME], welcome back to summer 2026."
click at [345, 58] on span "Redo" at bounding box center [355, 53] width 22 height 14
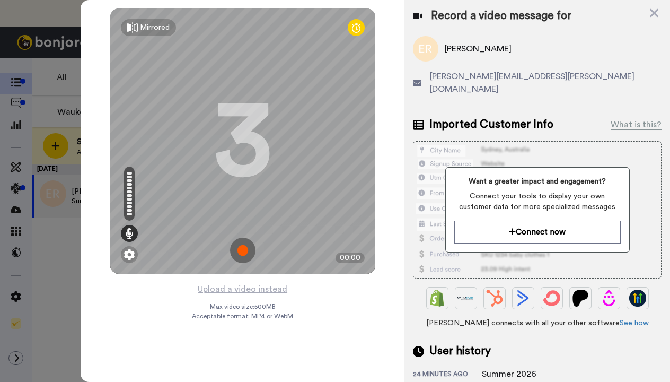
click at [242, 252] on img at bounding box center [242, 249] width 25 height 25
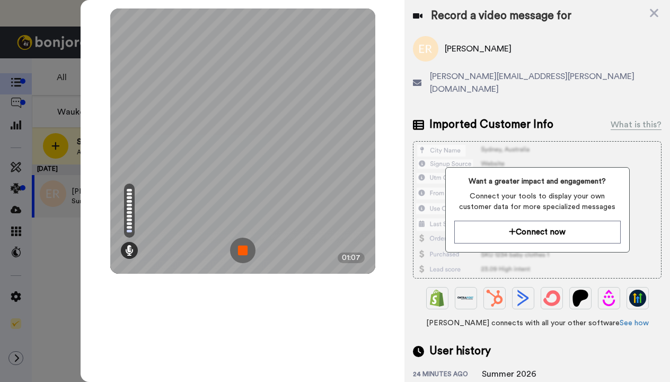
click at [242, 252] on img at bounding box center [242, 249] width 25 height 25
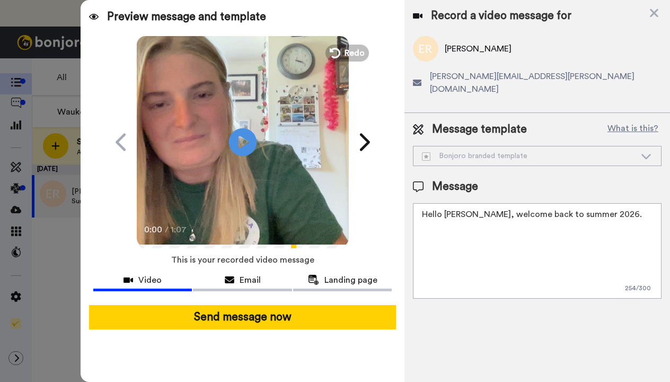
click at [241, 148] on icon at bounding box center [242, 142] width 28 height 28
click at [333, 56] on icon at bounding box center [334, 53] width 12 height 12
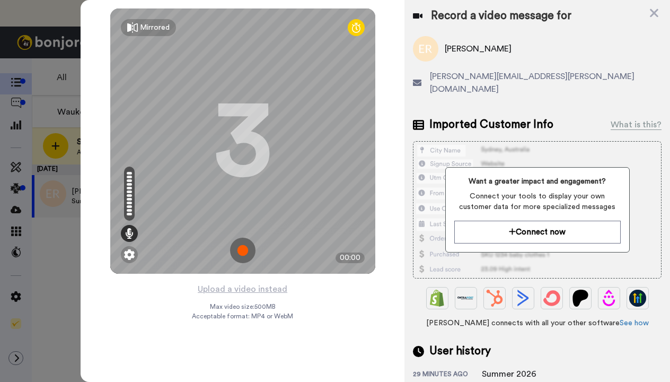
click at [240, 254] on img at bounding box center [242, 249] width 25 height 25
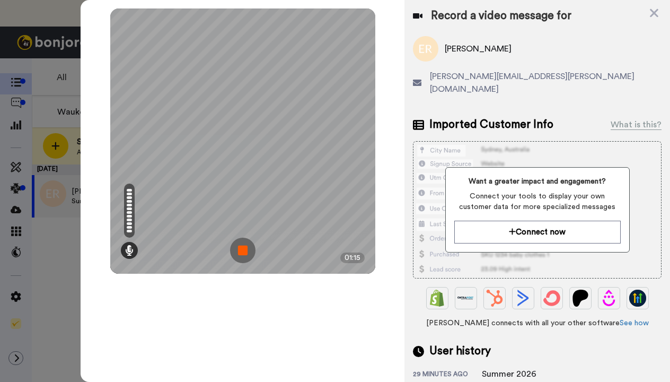
click at [240, 254] on img at bounding box center [242, 249] width 25 height 25
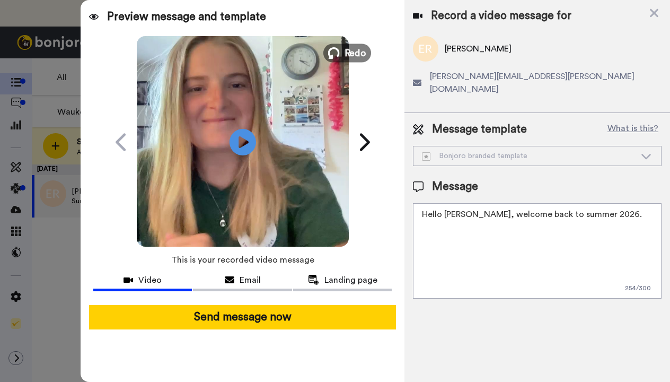
click at [336, 49] on icon at bounding box center [334, 53] width 12 height 12
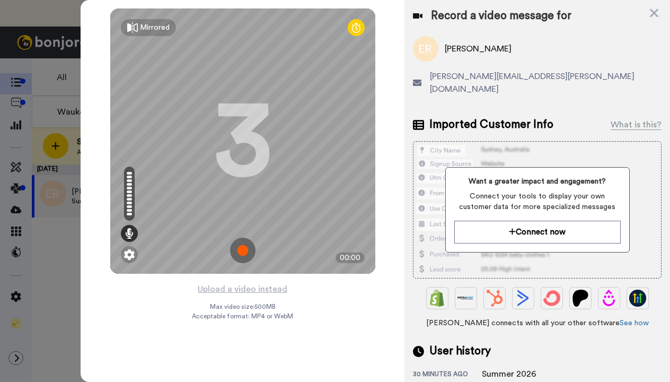
click at [238, 257] on img at bounding box center [242, 249] width 25 height 25
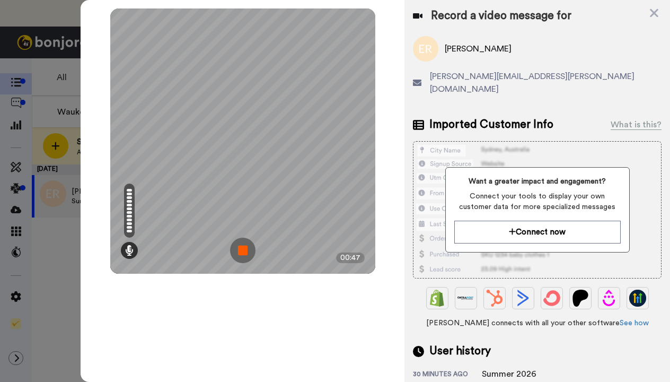
click at [238, 257] on img at bounding box center [242, 249] width 25 height 25
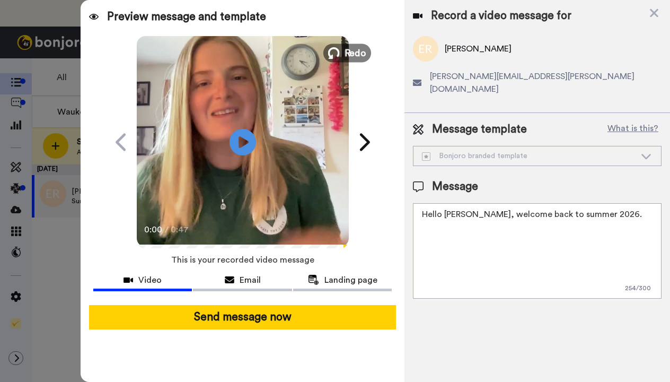
click at [341, 51] on button "Redo" at bounding box center [347, 52] width 48 height 19
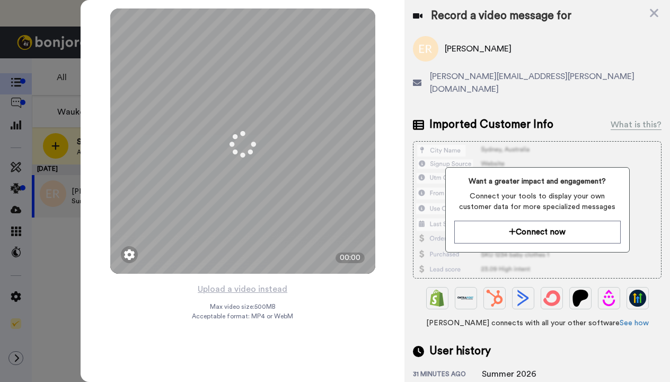
click at [653, 13] on icon at bounding box center [654, 13] width 8 height 8
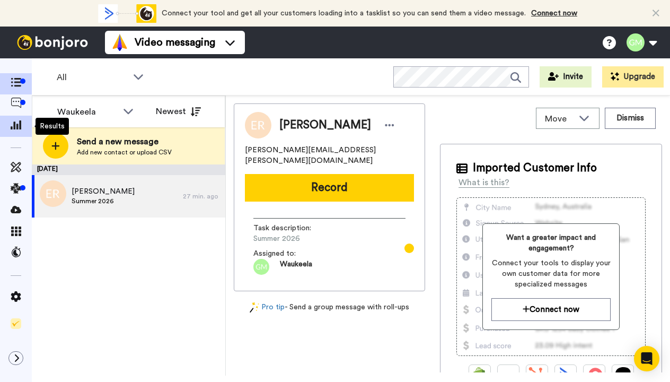
click at [14, 125] on icon at bounding box center [16, 125] width 11 height 10
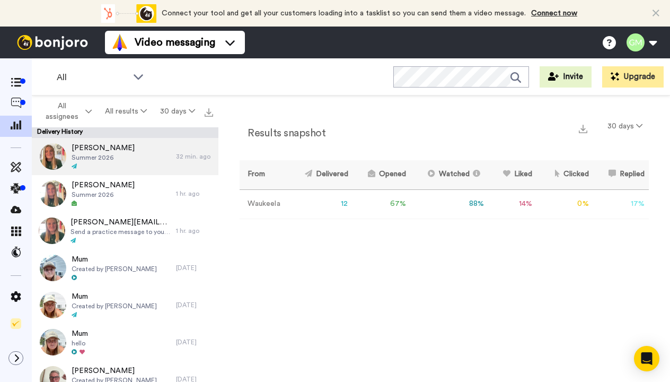
click at [102, 157] on span "Summer 2026" at bounding box center [103, 157] width 63 height 8
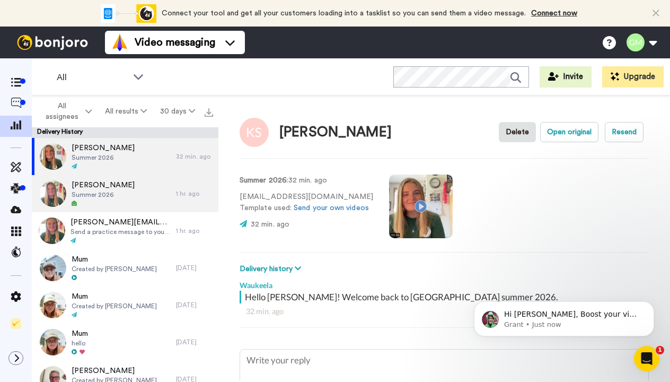
click at [102, 198] on div "[PERSON_NAME] Summer 2026" at bounding box center [103, 194] width 63 height 28
